Goal: Task Accomplishment & Management: Use online tool/utility

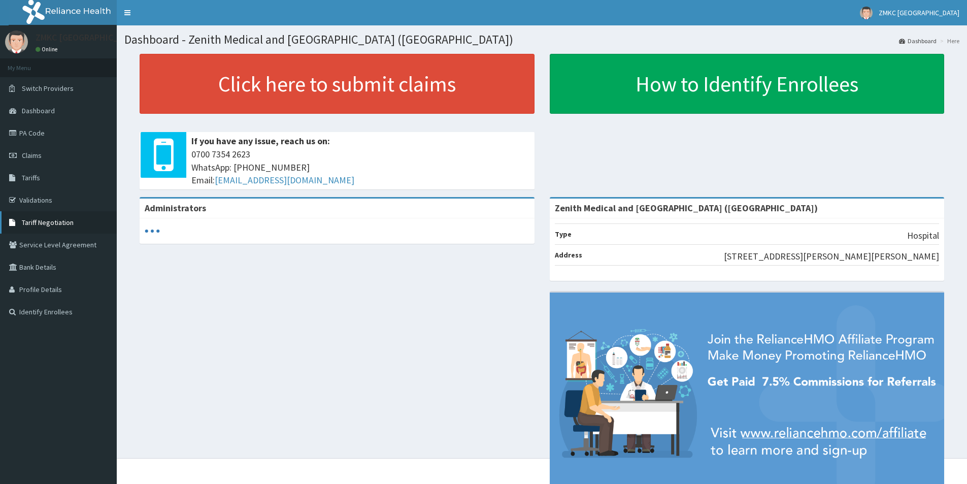
click at [59, 227] on link "Tariff Negotiation" at bounding box center [58, 222] width 117 height 22
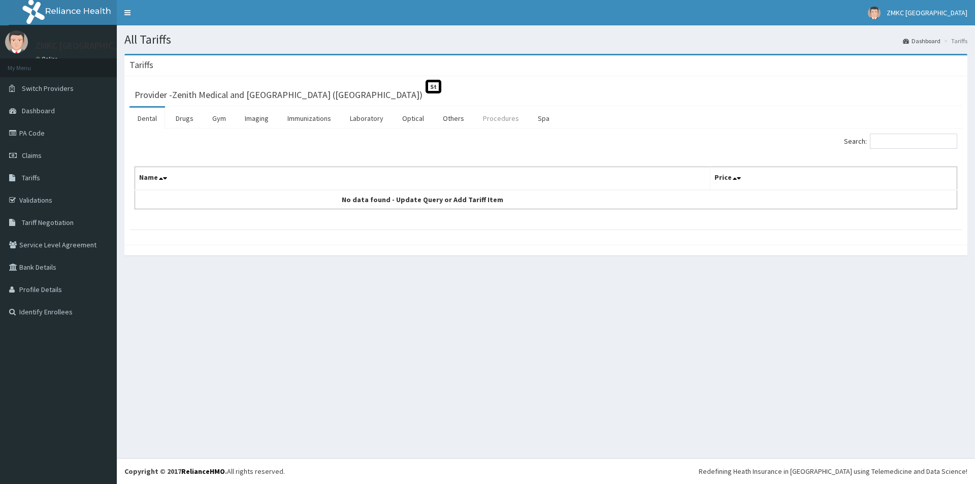
click at [497, 122] on link "Procedures" at bounding box center [501, 118] width 52 height 21
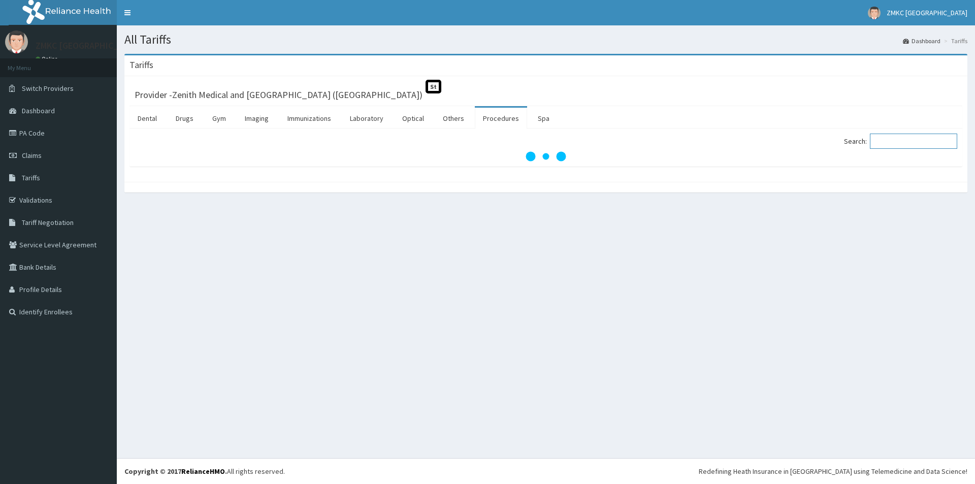
click at [904, 143] on input "Search:" at bounding box center [913, 141] width 87 height 15
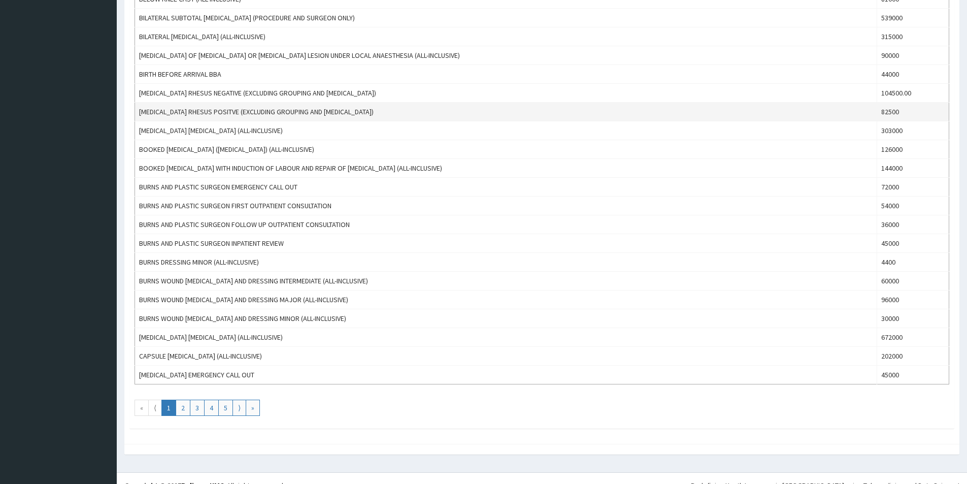
scroll to position [760, 0]
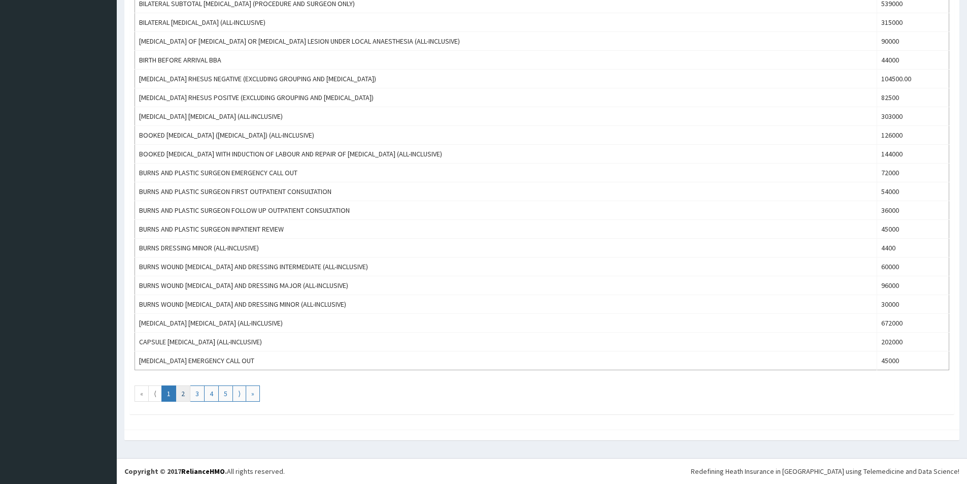
click at [186, 392] on link "2" at bounding box center [183, 393] width 15 height 16
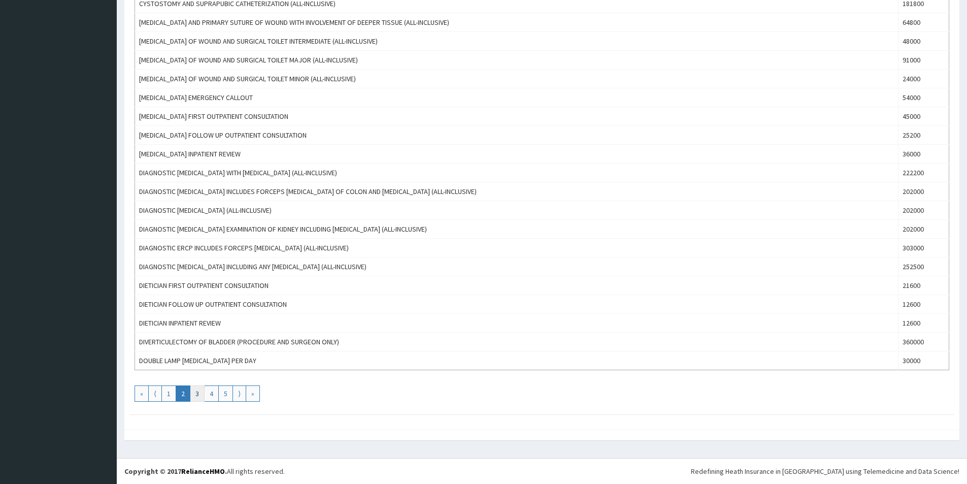
click at [199, 401] on link "3" at bounding box center [197, 393] width 15 height 16
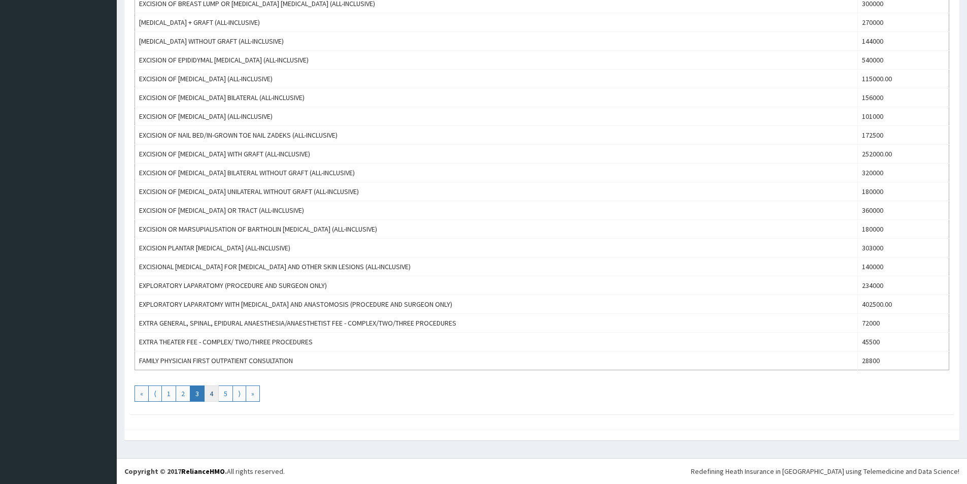
click at [208, 390] on link "4" at bounding box center [211, 393] width 15 height 16
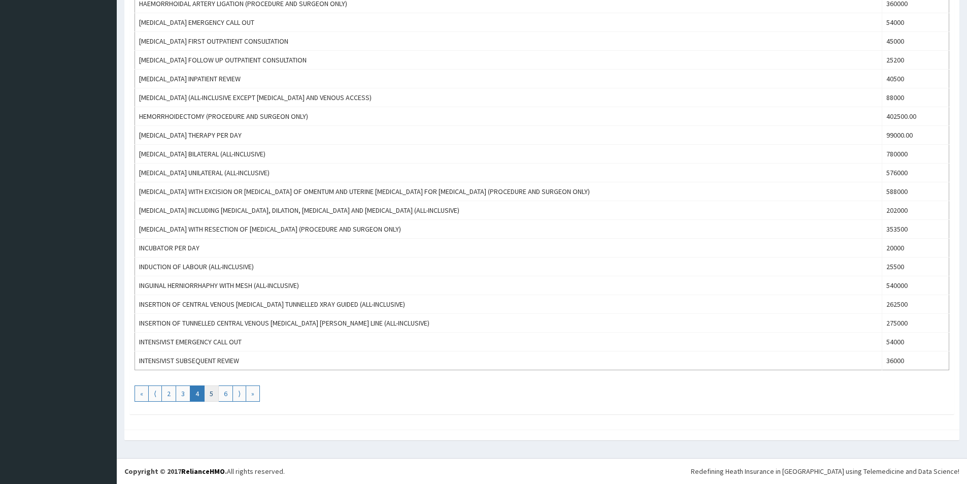
click at [210, 397] on link "5" at bounding box center [211, 393] width 15 height 16
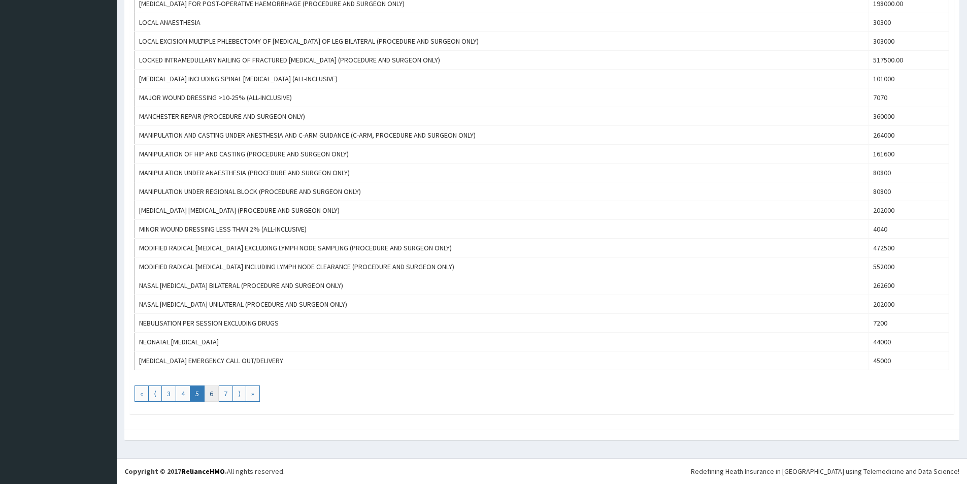
click at [215, 397] on link "6" at bounding box center [211, 393] width 15 height 16
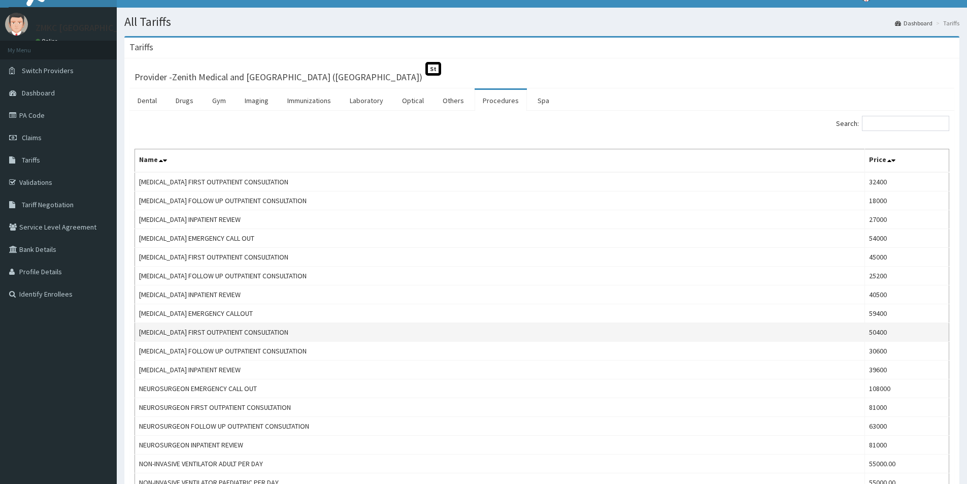
scroll to position [0, 0]
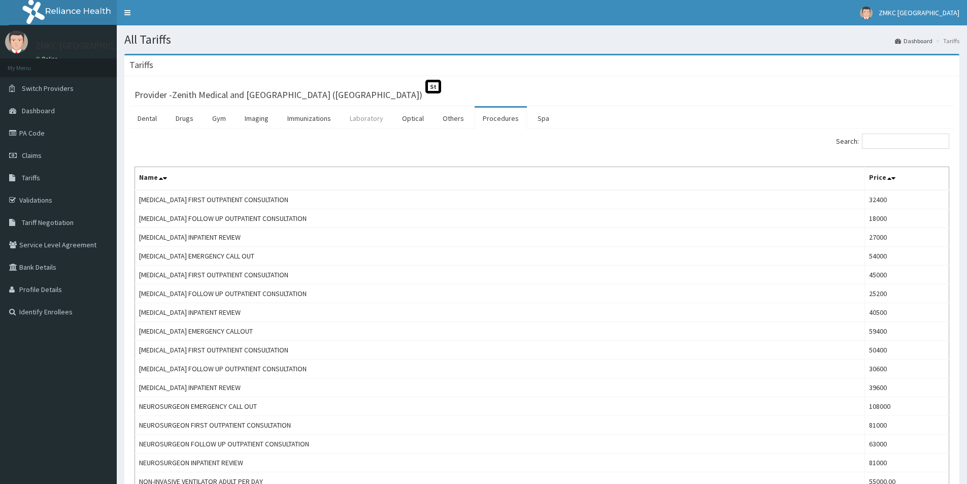
click at [367, 121] on link "Laboratory" at bounding box center [367, 118] width 50 height 21
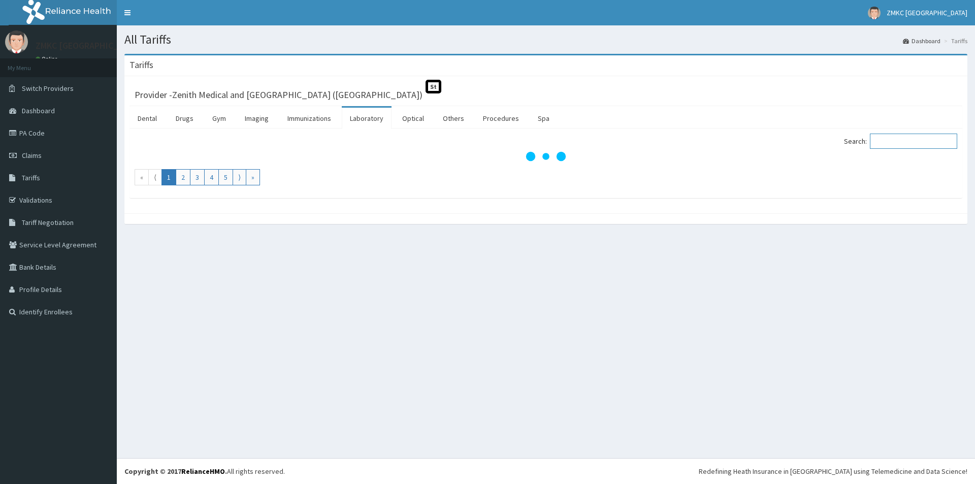
click at [928, 146] on input "Search:" at bounding box center [913, 141] width 87 height 15
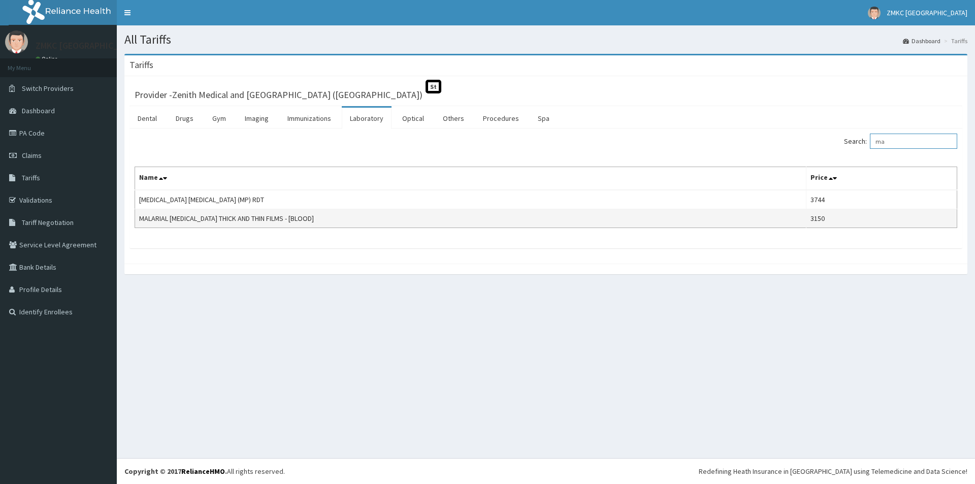
type input "m"
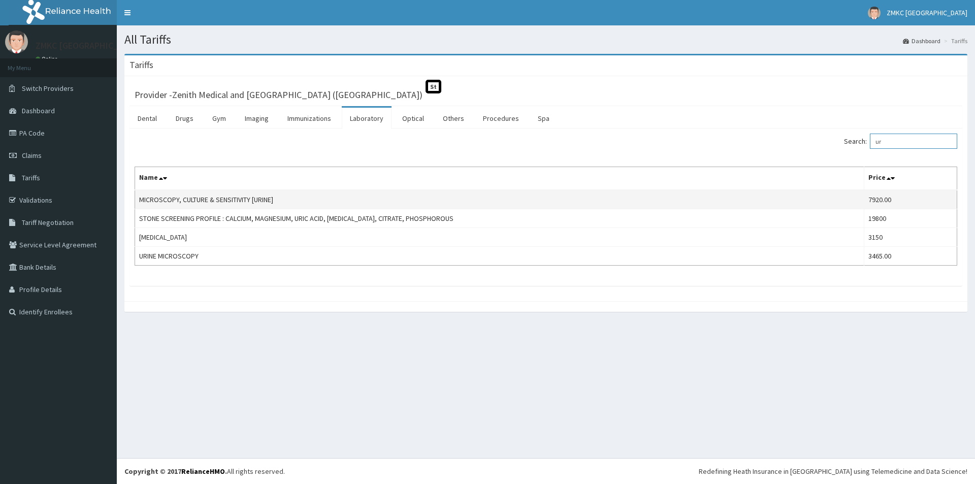
type input "u"
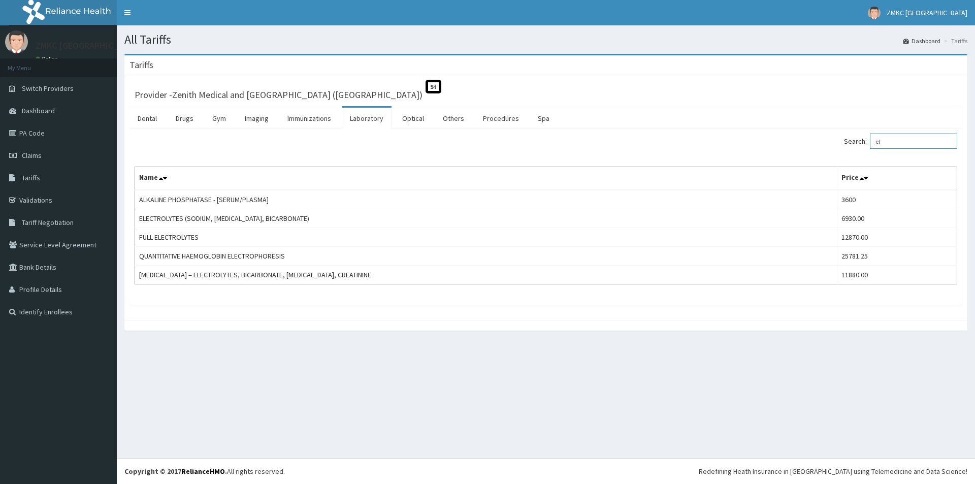
type input "e"
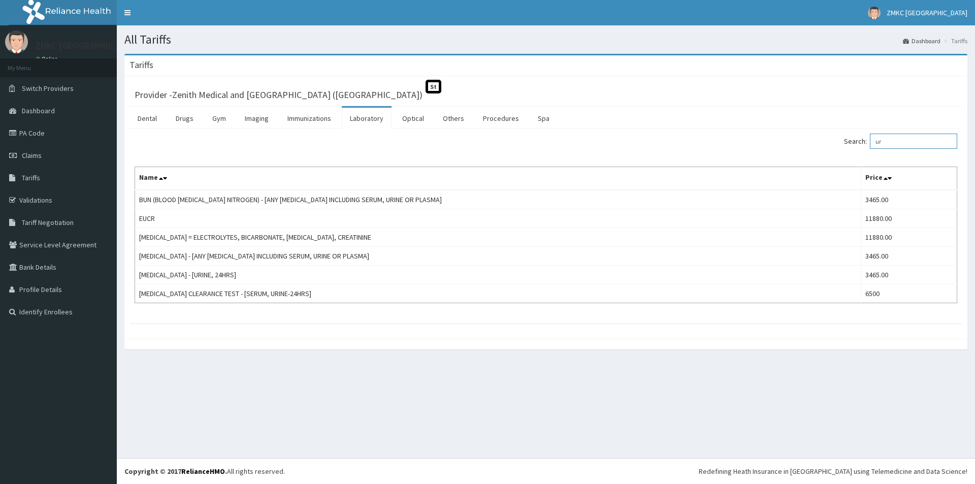
type input "u"
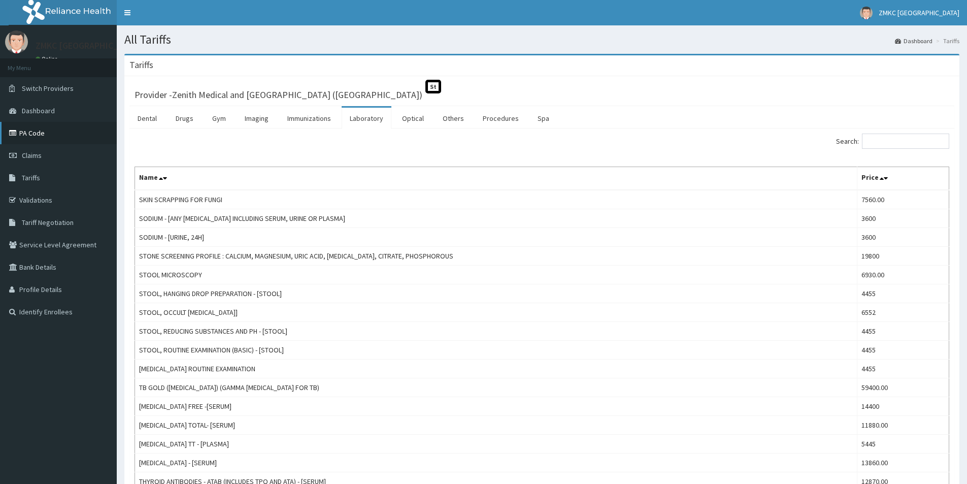
click at [70, 137] on link "PA Code" at bounding box center [58, 133] width 117 height 22
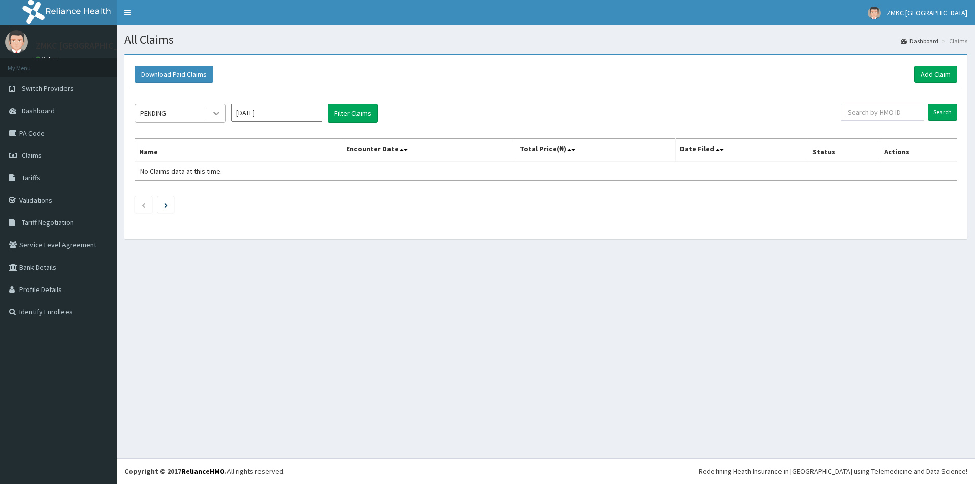
click at [218, 115] on icon at bounding box center [216, 113] width 10 height 10
click at [275, 118] on input "Oct 2025" at bounding box center [276, 113] width 91 height 18
click at [309, 200] on div "Sep" at bounding box center [307, 197] width 20 height 19
type input "Sep 2025"
click at [343, 108] on button "Filter Claims" at bounding box center [353, 113] width 50 height 19
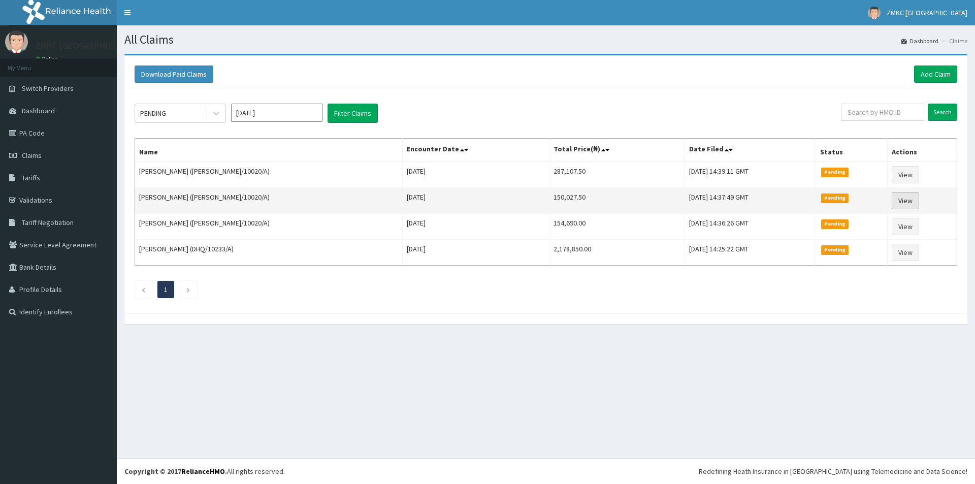
click at [908, 200] on link "View" at bounding box center [905, 200] width 27 height 17
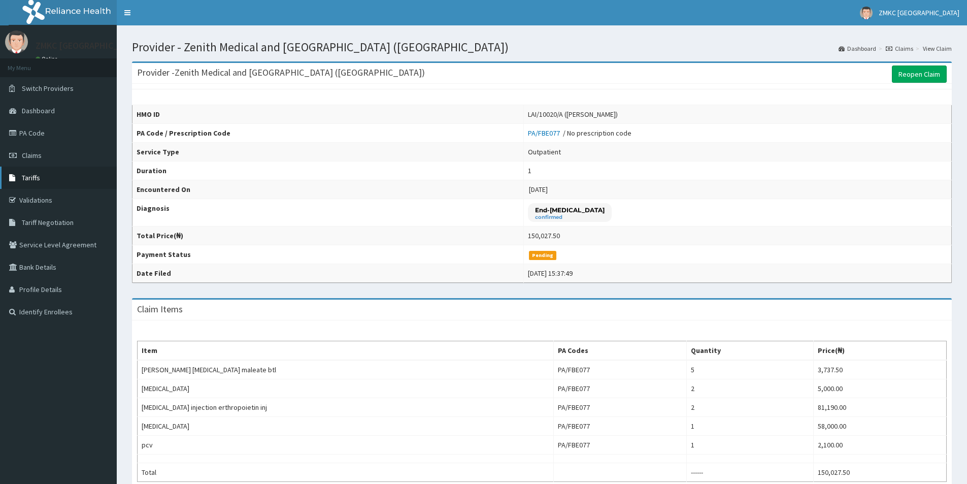
click at [42, 179] on link "Tariffs" at bounding box center [58, 178] width 117 height 22
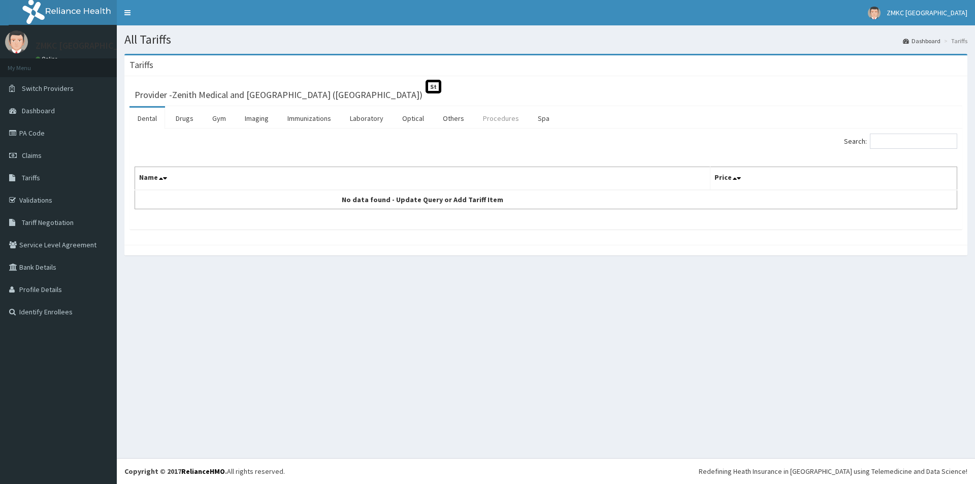
click at [497, 122] on link "Procedures" at bounding box center [501, 118] width 52 height 21
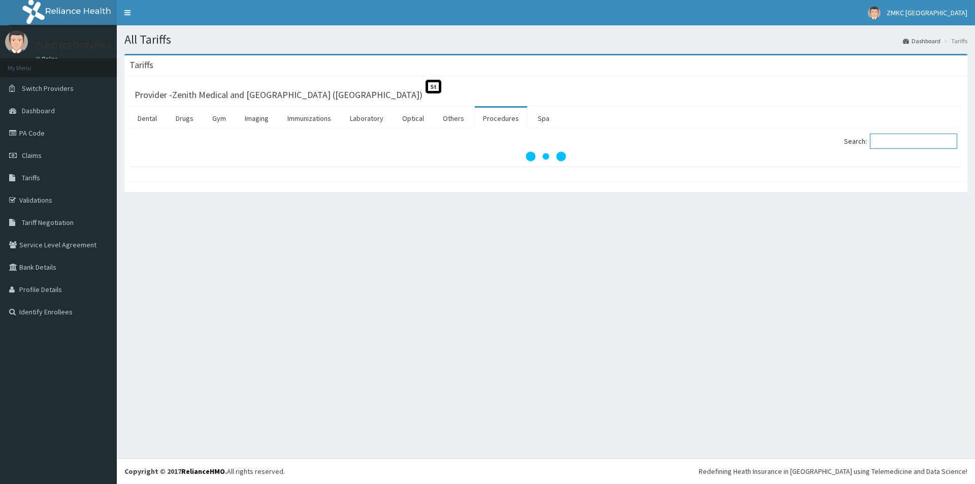
click at [926, 145] on input "Search:" at bounding box center [913, 141] width 87 height 15
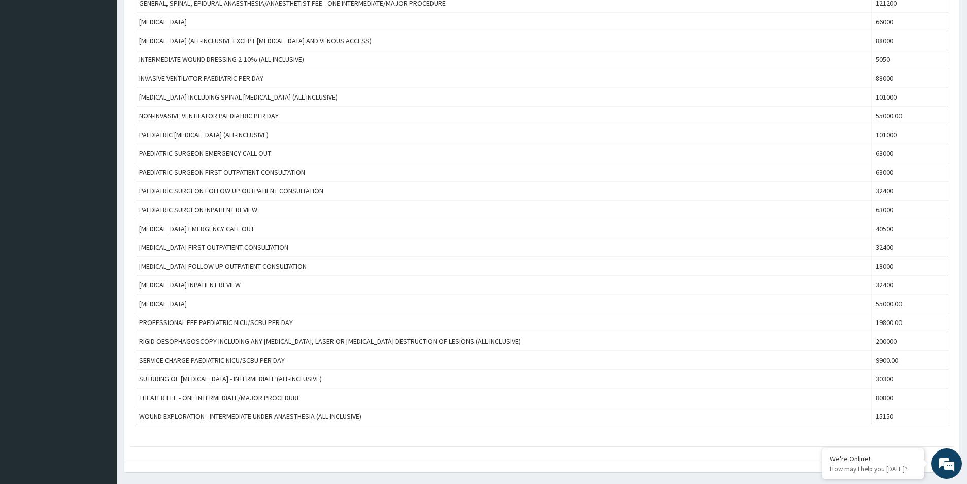
scroll to position [406, 0]
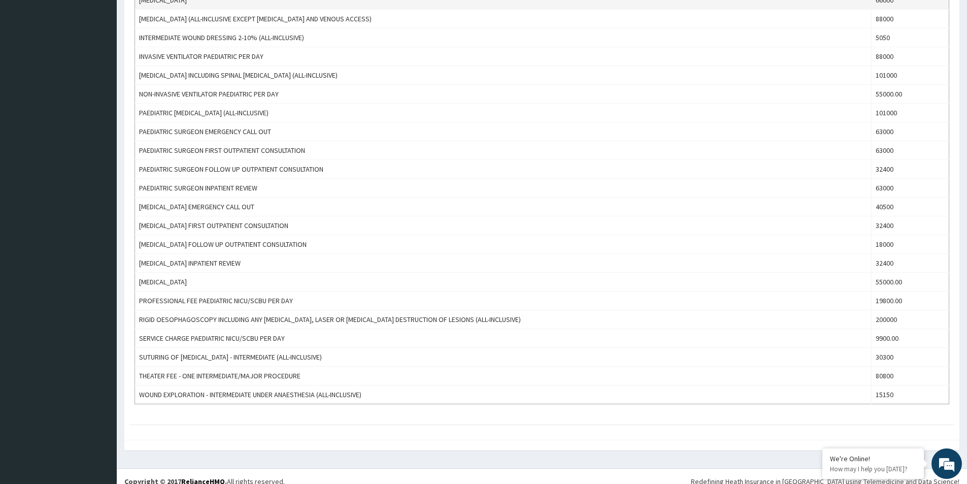
type input "dia"
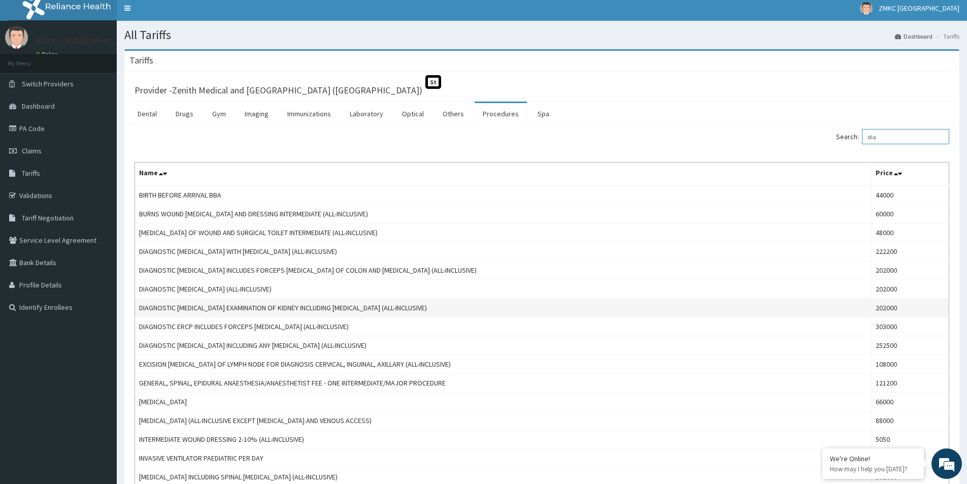
scroll to position [0, 0]
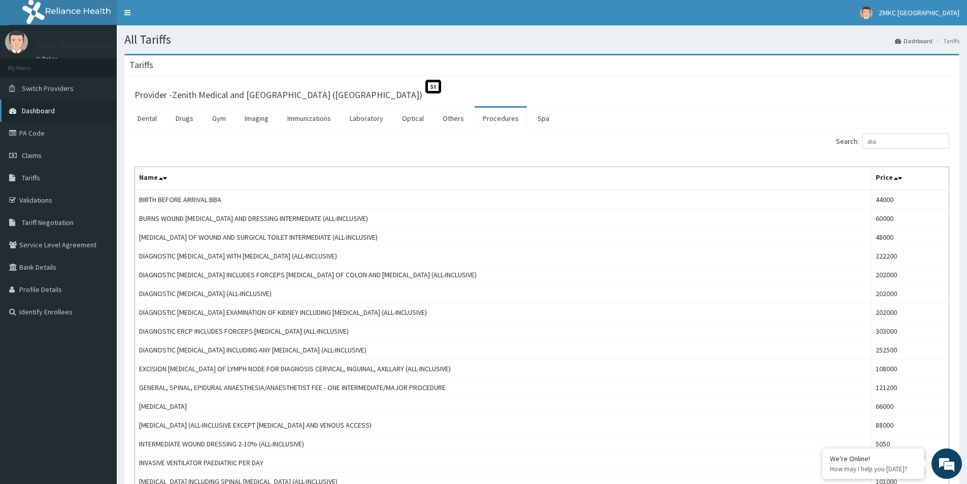
click at [35, 110] on span "Dashboard" at bounding box center [38, 110] width 33 height 9
